Goal: Navigation & Orientation: Find specific page/section

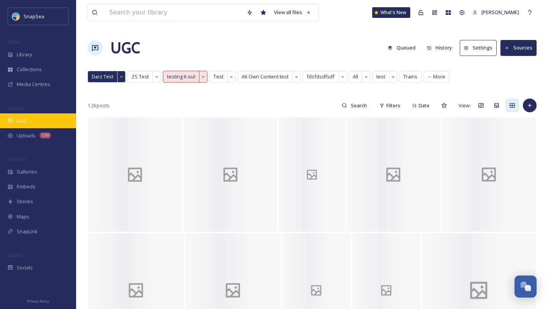
click at [35, 116] on div "UGC" at bounding box center [38, 120] width 76 height 15
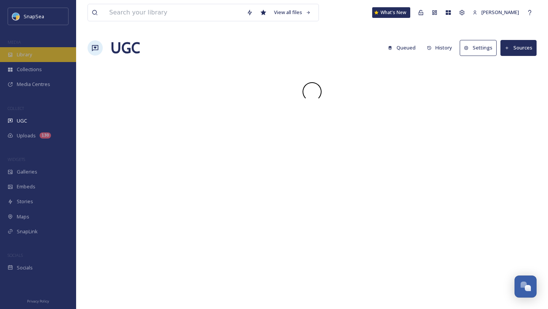
click at [44, 52] on div "Library" at bounding box center [38, 54] width 76 height 15
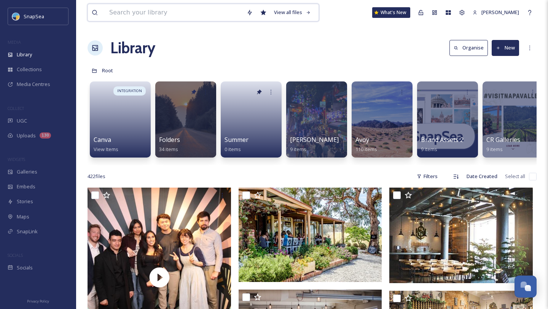
click at [213, 16] on input at bounding box center [173, 12] width 137 height 17
type input "yes"
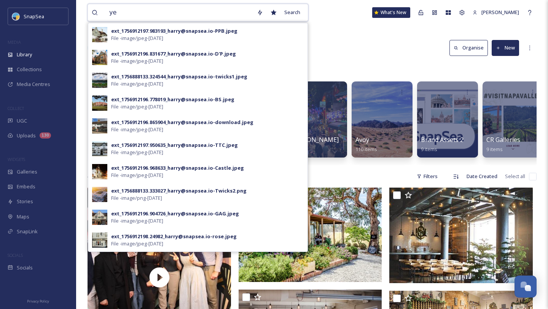
type input "y"
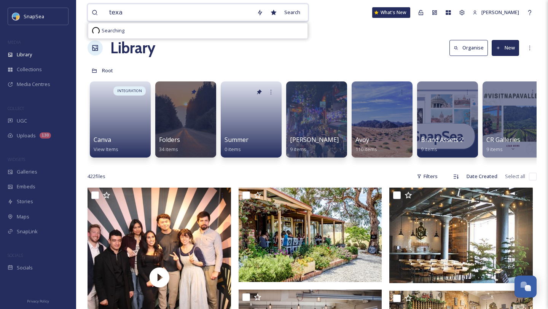
type input "[US_STATE]"
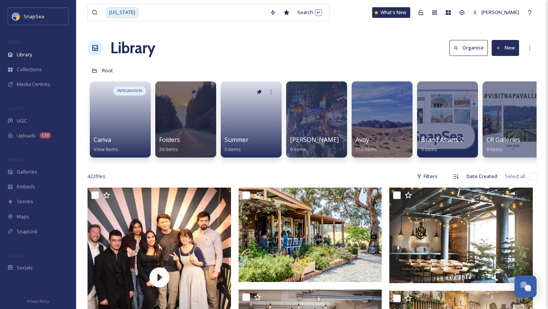
click at [349, 52] on div "Library Organise New" at bounding box center [311, 48] width 449 height 23
click at [32, 118] on div "UGC" at bounding box center [38, 120] width 76 height 15
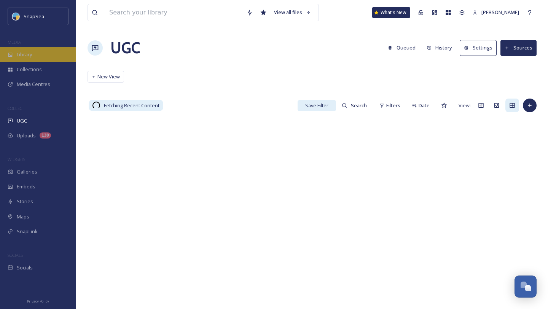
click at [21, 56] on span "Library" at bounding box center [24, 54] width 15 height 7
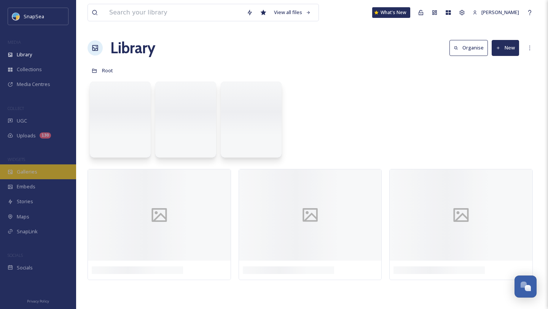
click at [33, 172] on span "Galleries" at bounding box center [27, 171] width 21 height 7
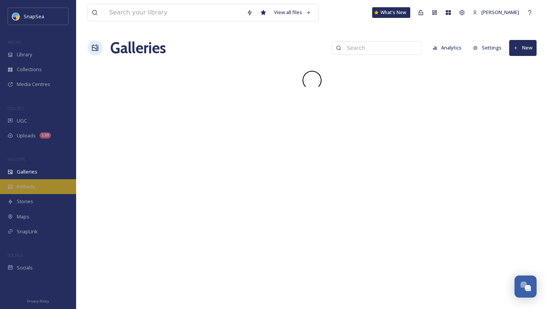
click at [28, 185] on span "Embeds" at bounding box center [26, 186] width 19 height 7
